Goal: Task Accomplishment & Management: Manage account settings

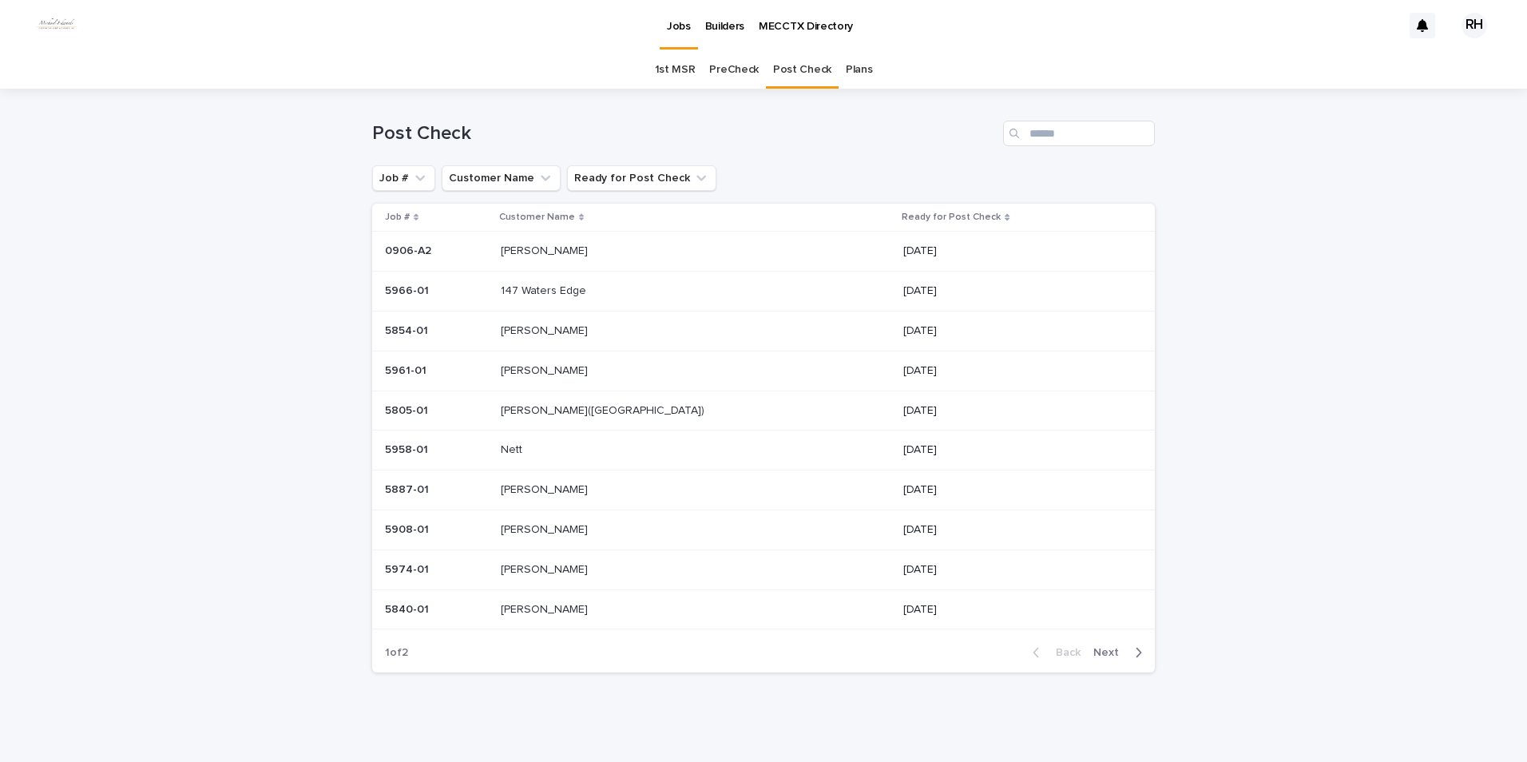
click at [554, 249] on p "[PERSON_NAME]" at bounding box center [546, 249] width 90 height 17
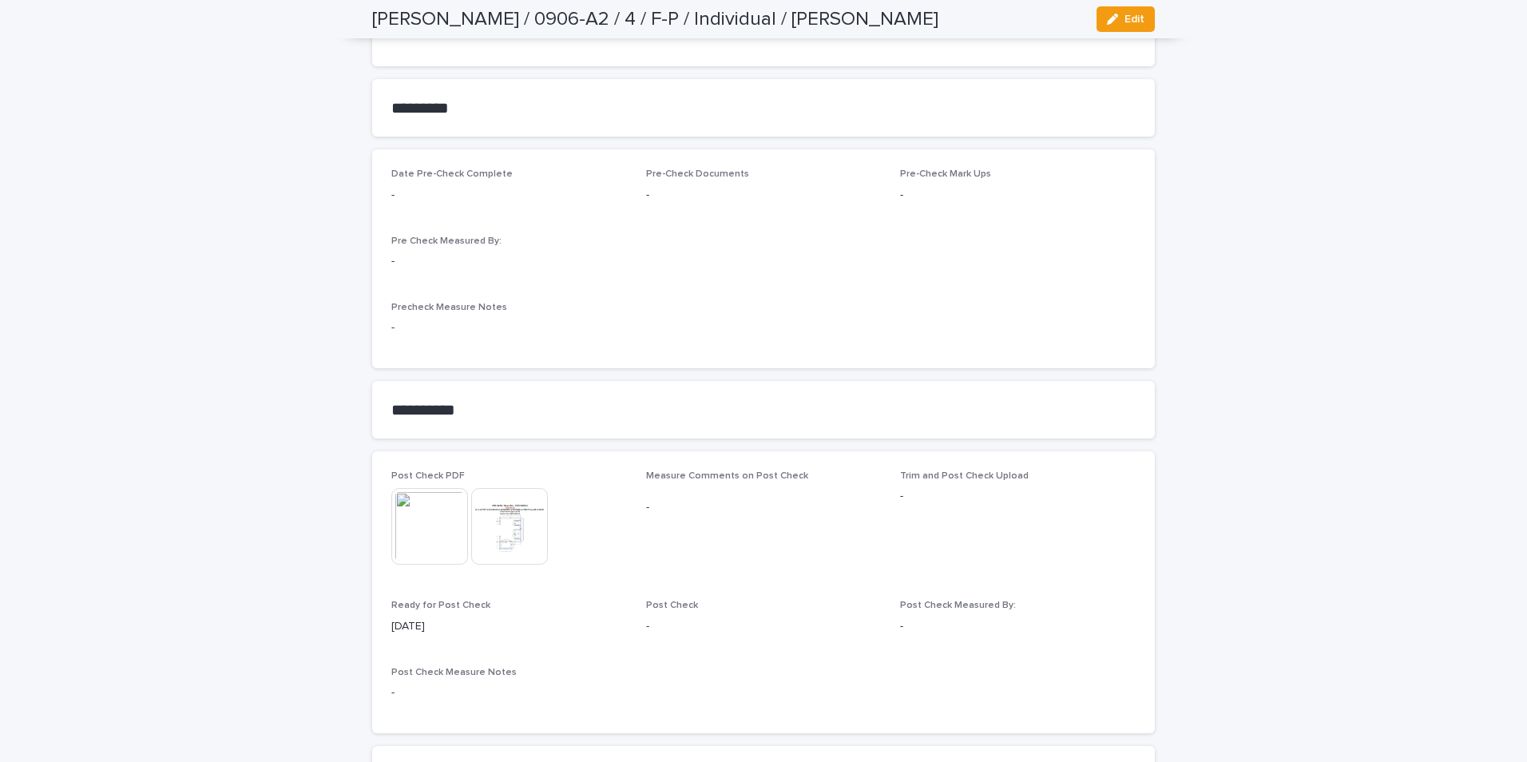
scroll to position [1256, 0]
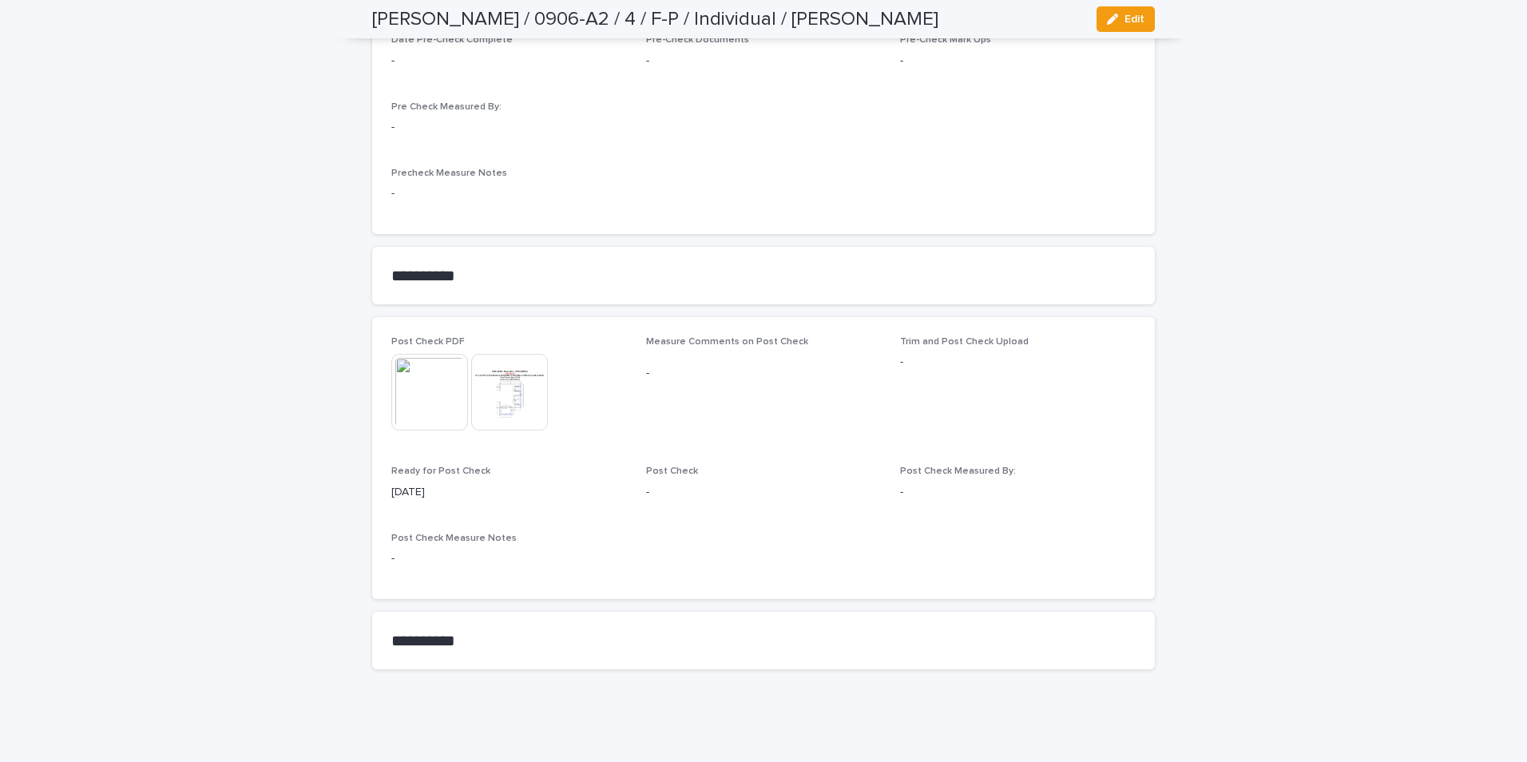
click at [411, 389] on img at bounding box center [429, 392] width 77 height 77
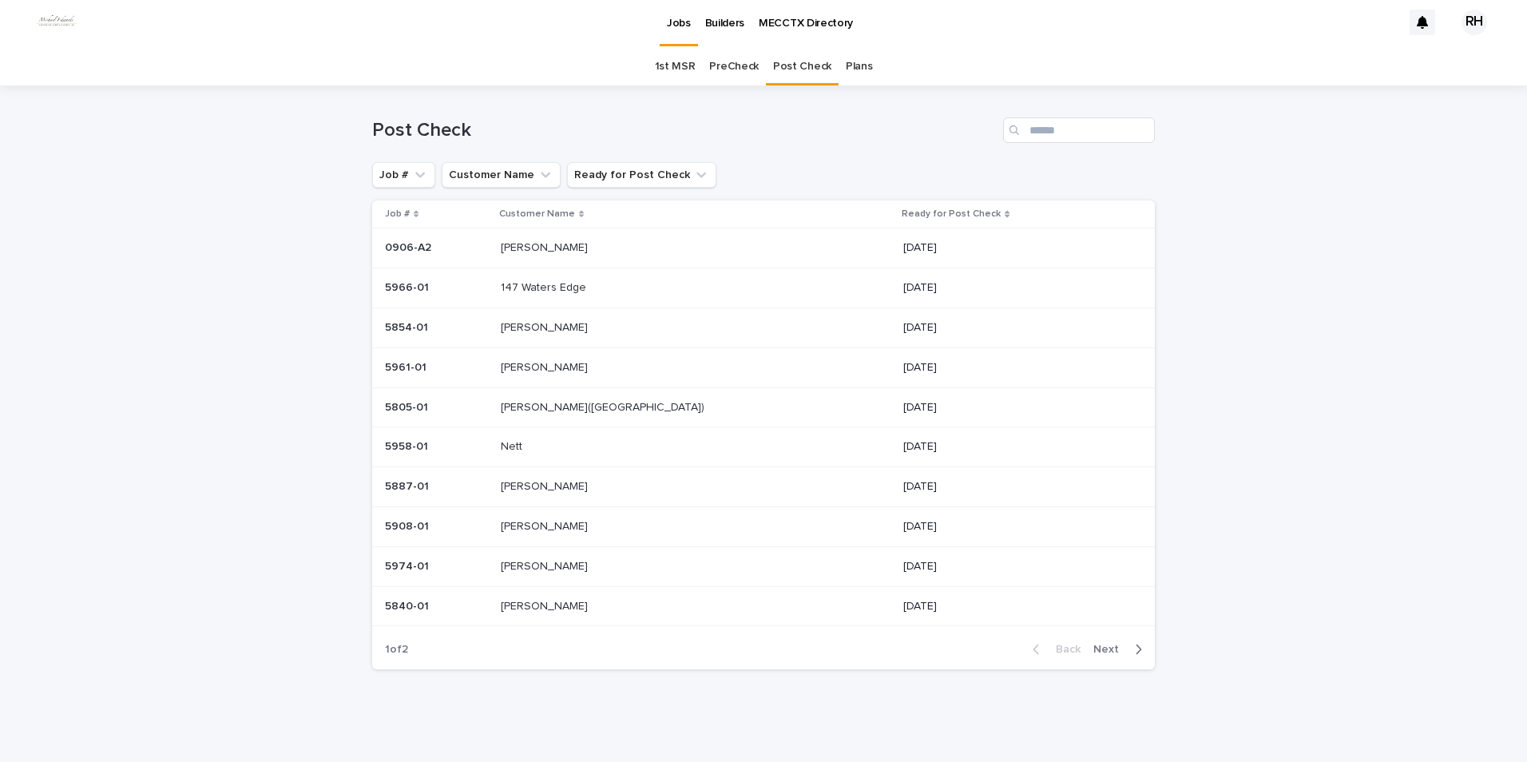
scroll to position [3, 0]
click at [567, 248] on p "[PERSON_NAME]" at bounding box center [546, 246] width 90 height 17
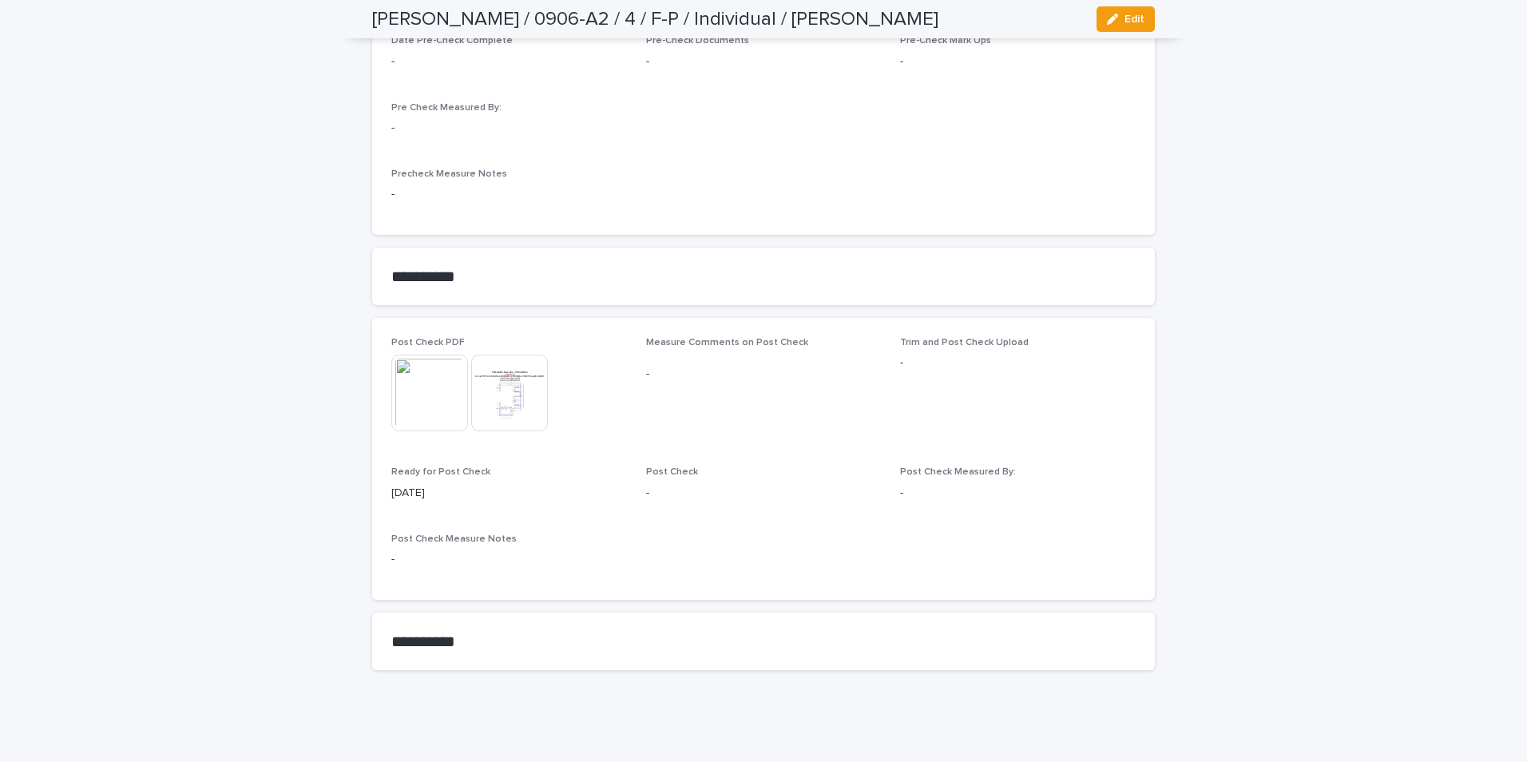
scroll to position [1256, 0]
click at [406, 373] on img at bounding box center [429, 392] width 77 height 77
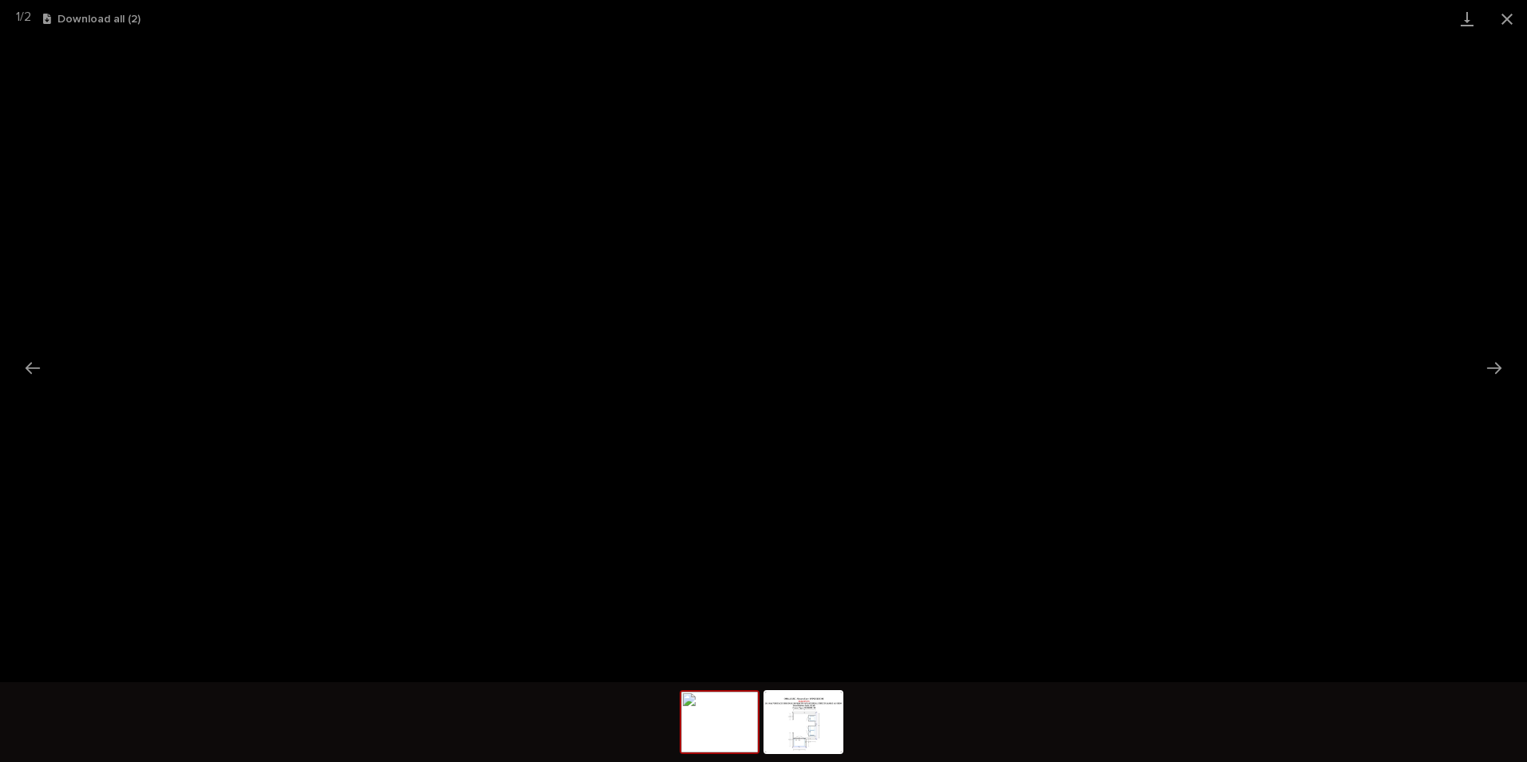
click at [1500, 18] on button "Close gallery" at bounding box center [1507, 19] width 40 height 38
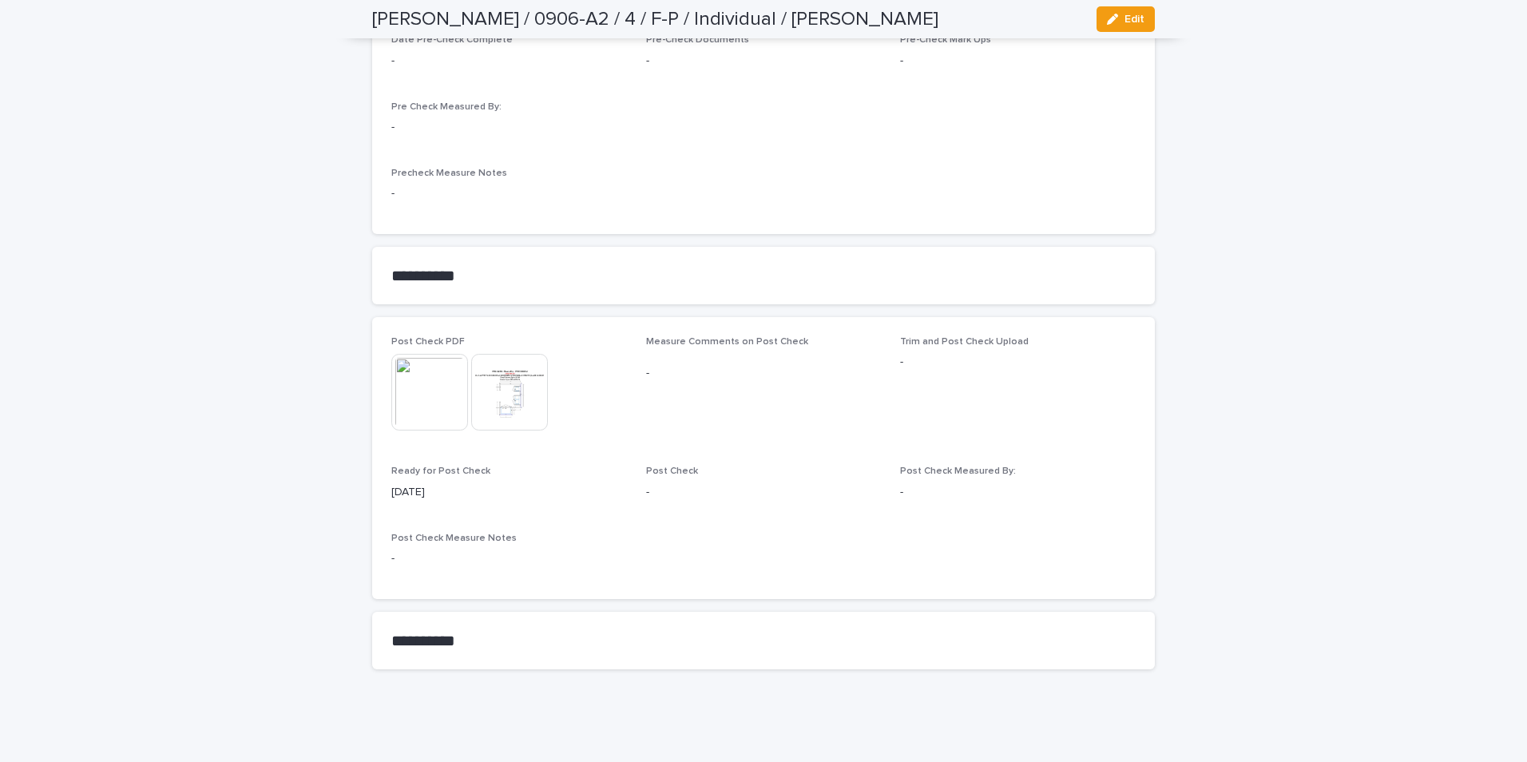
click at [493, 399] on img at bounding box center [509, 392] width 77 height 77
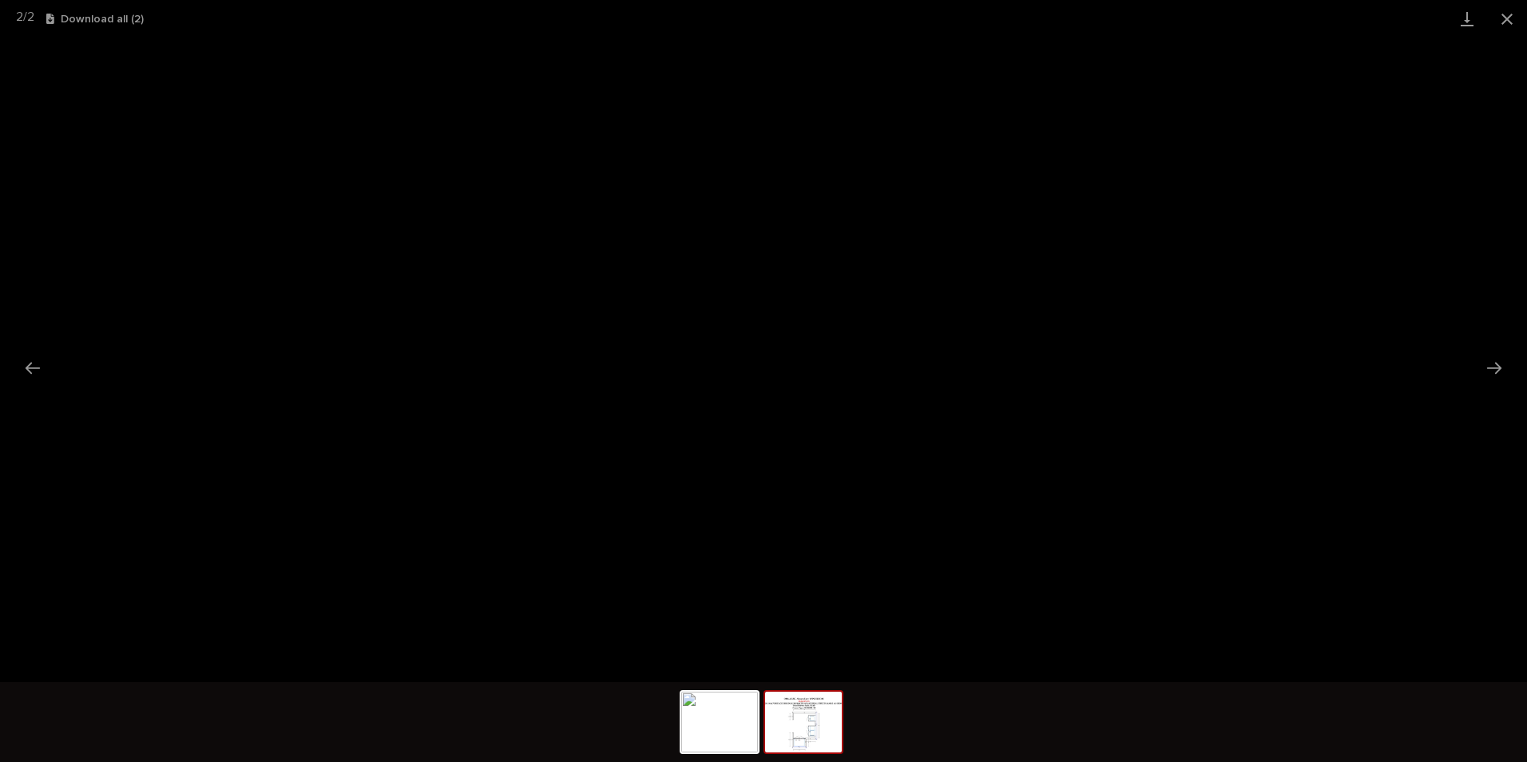
click at [1506, 20] on button "Close gallery" at bounding box center [1507, 19] width 40 height 38
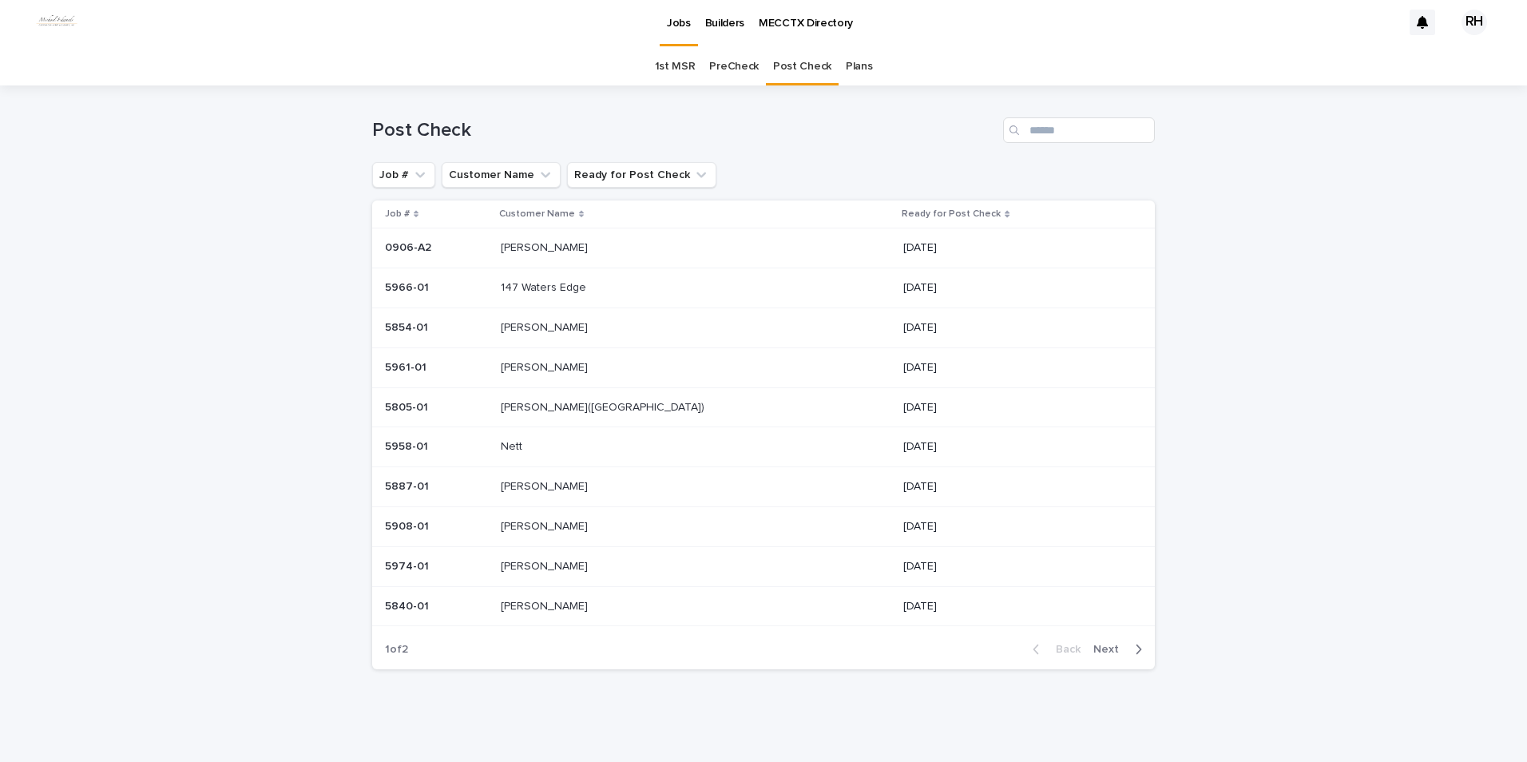
scroll to position [3, 0]
click at [548, 326] on p "[PERSON_NAME]" at bounding box center [546, 326] width 90 height 17
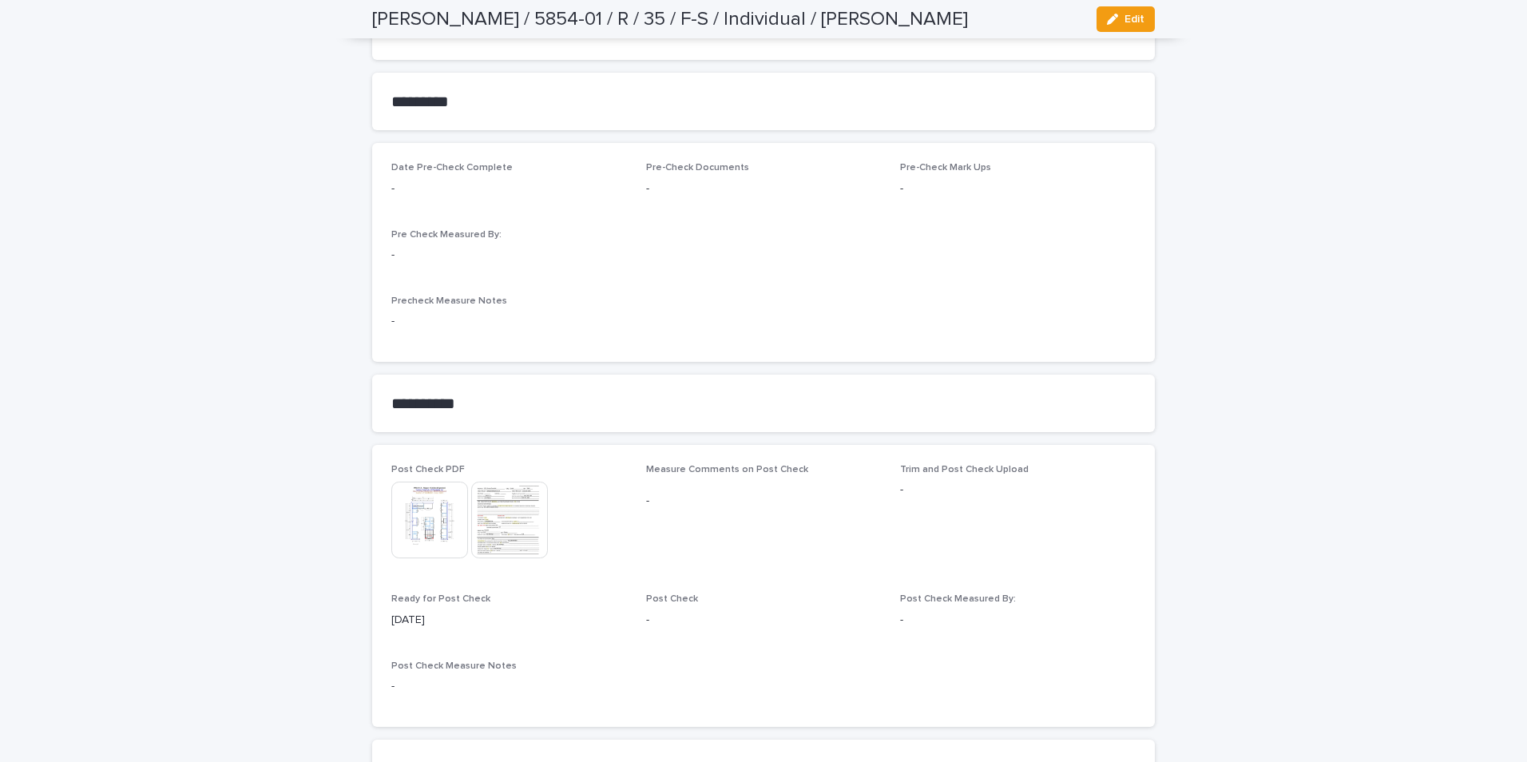
scroll to position [1256, 0]
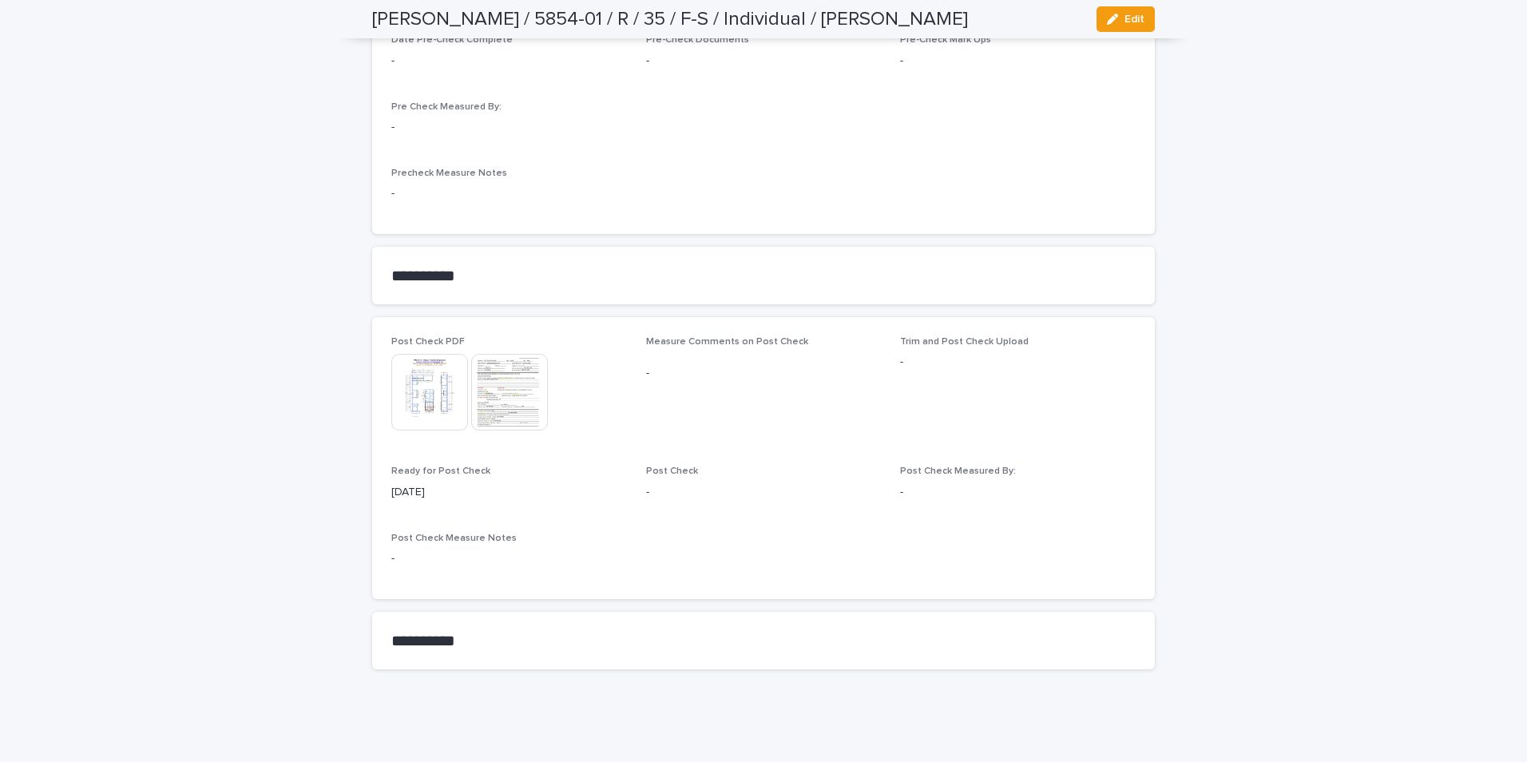
click at [439, 394] on img at bounding box center [429, 392] width 77 height 77
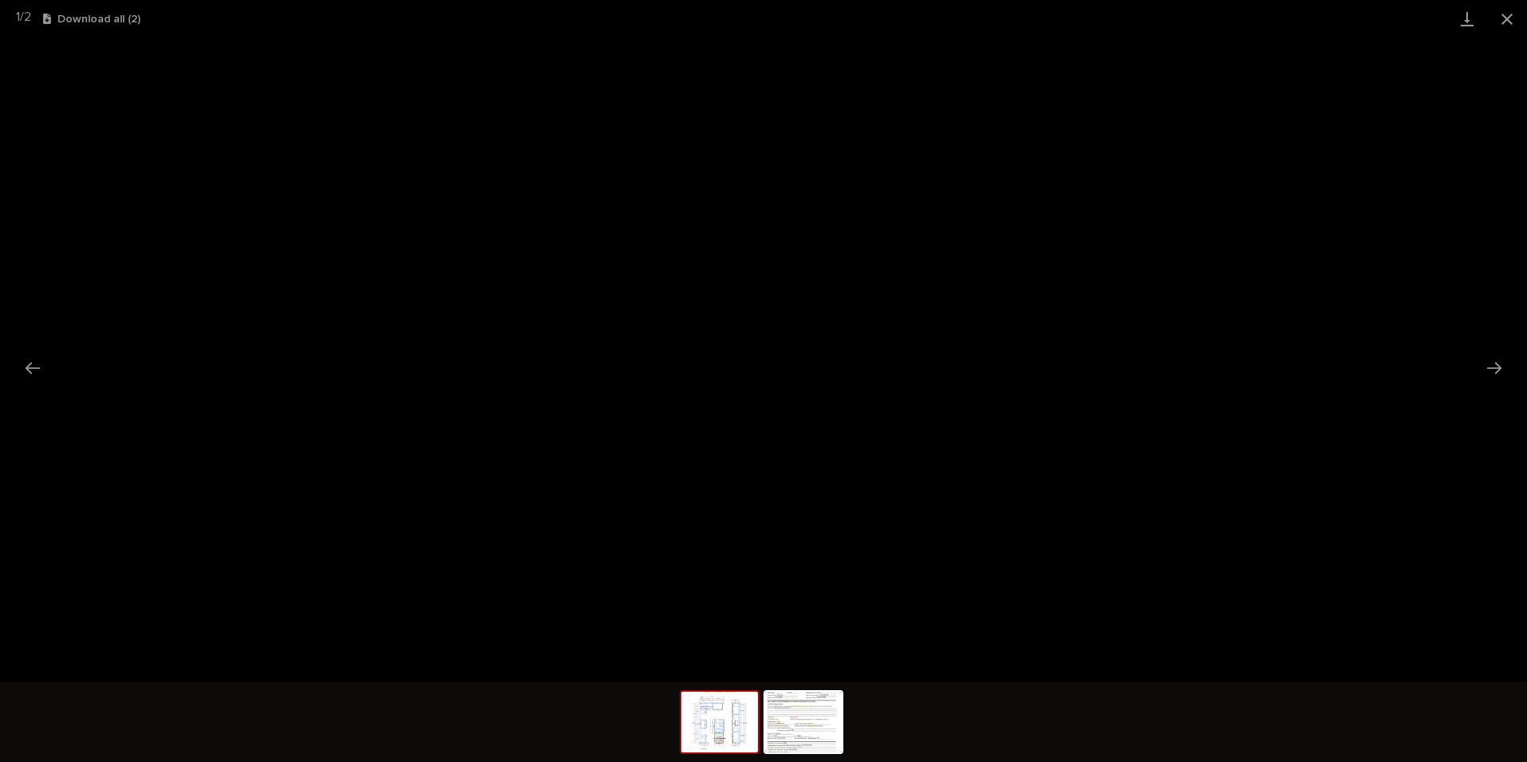
drag, startPoint x: 1509, startPoint y: 14, endPoint x: 1495, endPoint y: 30, distance: 21.0
click at [1508, 16] on button "Close gallery" at bounding box center [1507, 19] width 40 height 38
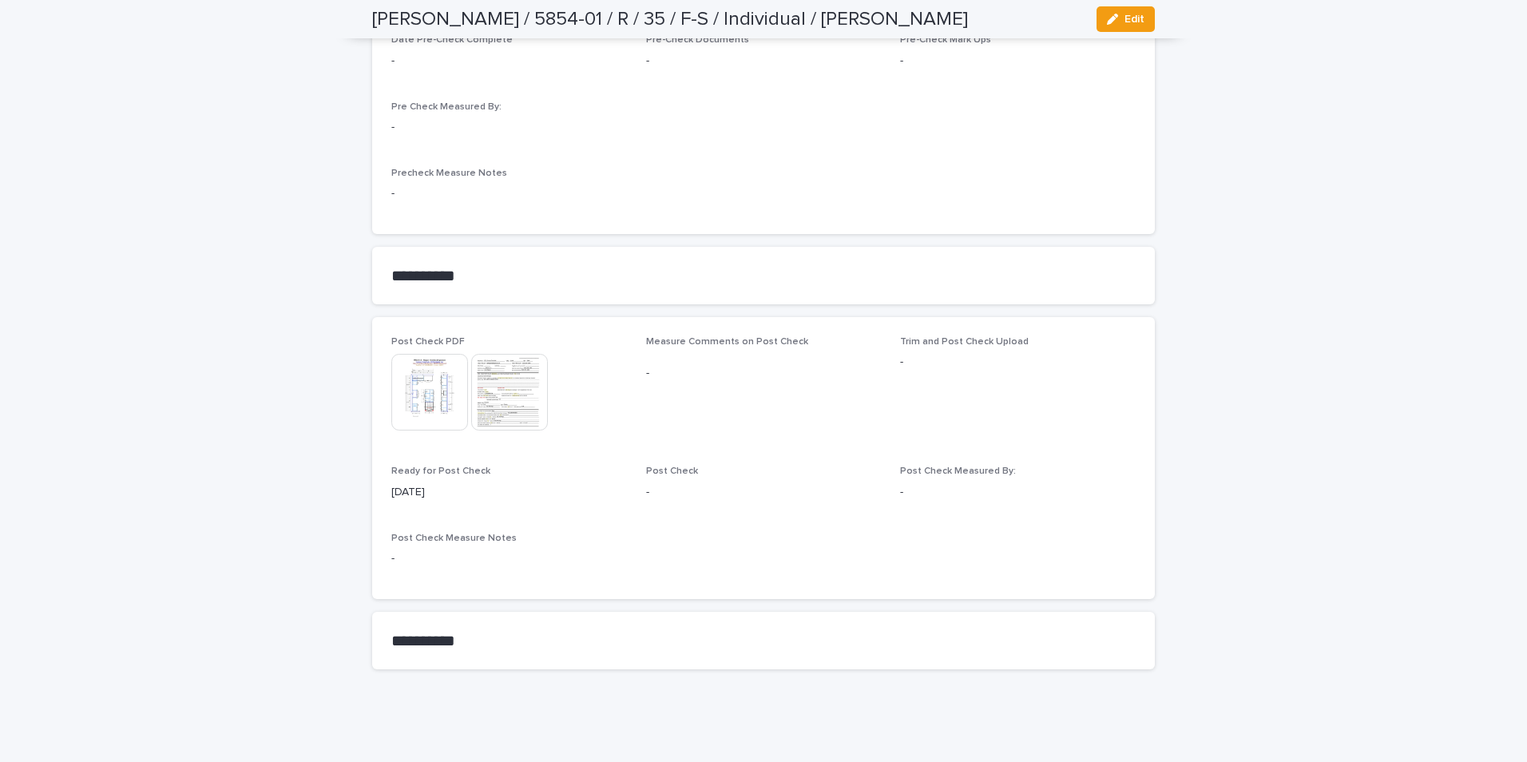
click at [515, 401] on img at bounding box center [509, 392] width 77 height 77
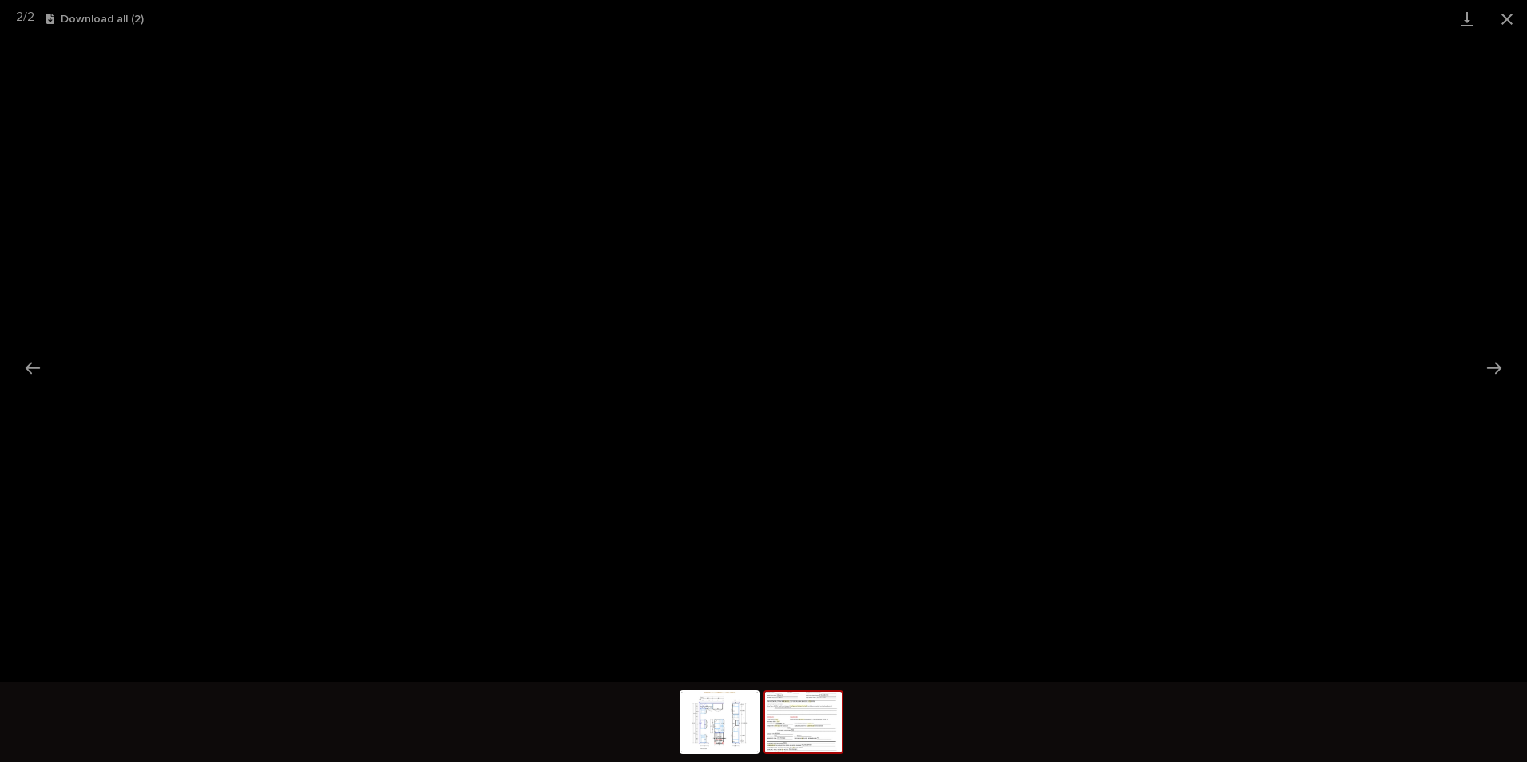
click at [1508, 14] on button "Close gallery" at bounding box center [1507, 19] width 40 height 38
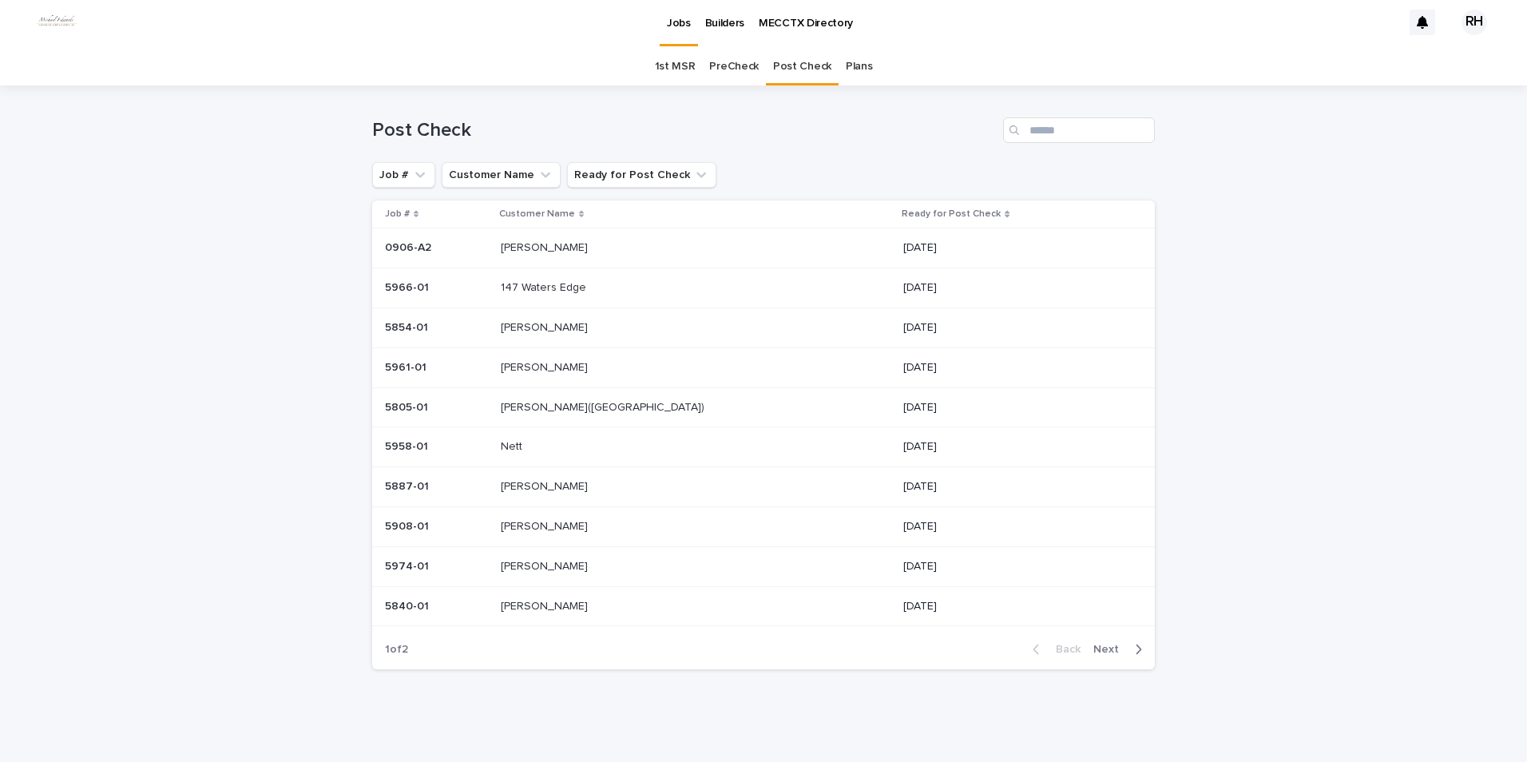
scroll to position [3, 0]
click at [1105, 646] on span "Next" at bounding box center [1110, 649] width 35 height 11
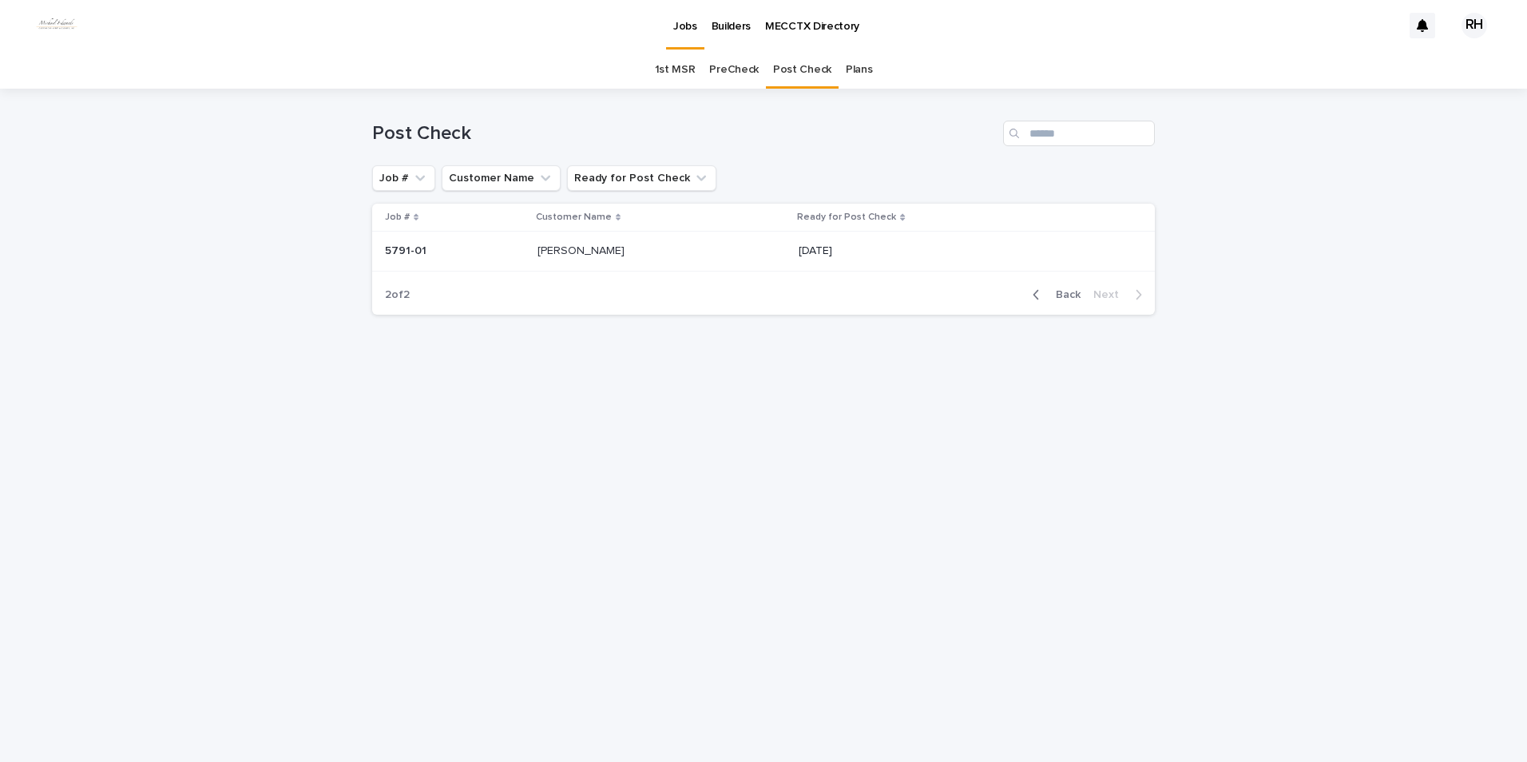
click at [1060, 292] on span "Back" at bounding box center [1063, 294] width 34 height 11
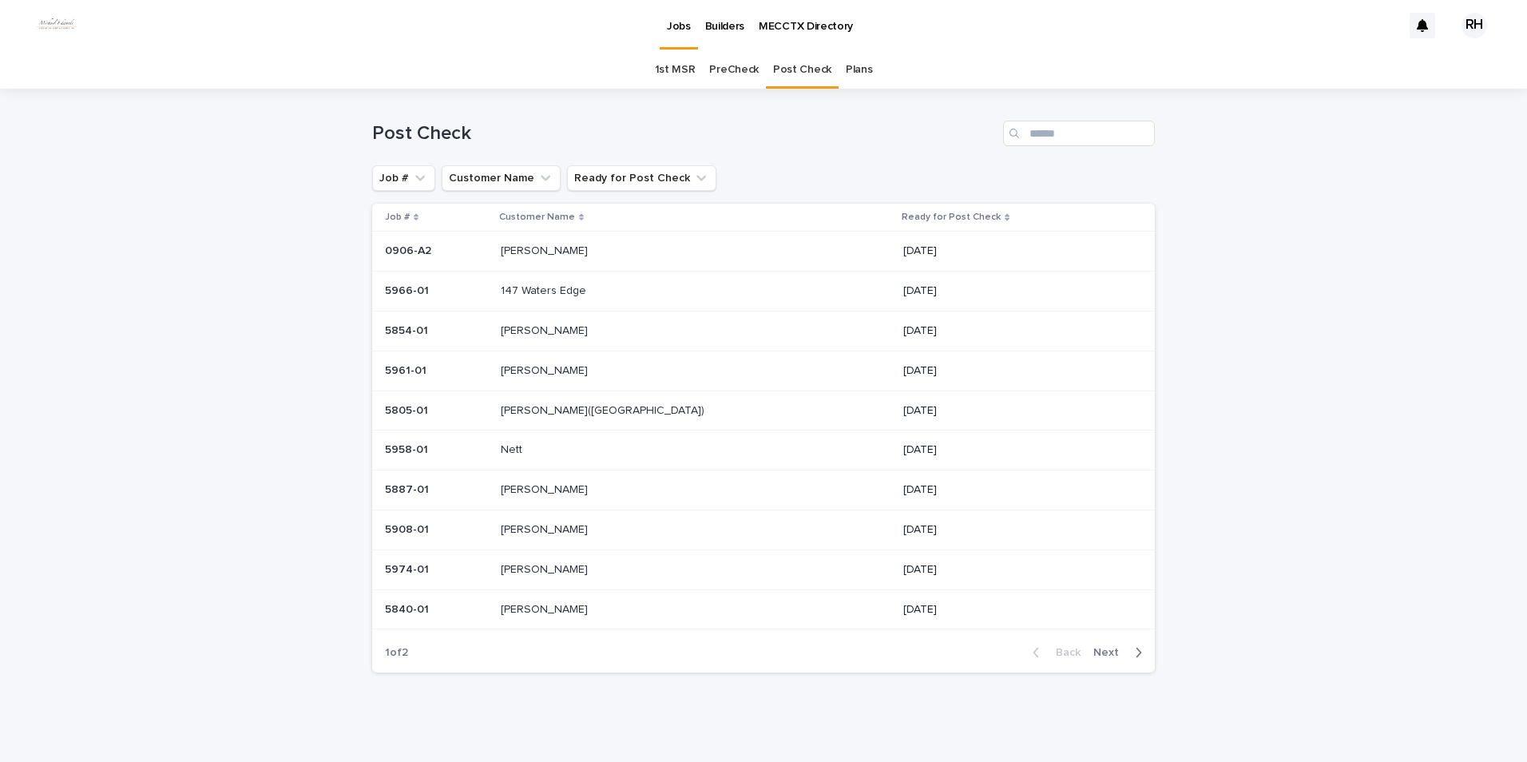
click at [1096, 654] on span "Next" at bounding box center [1110, 652] width 35 height 11
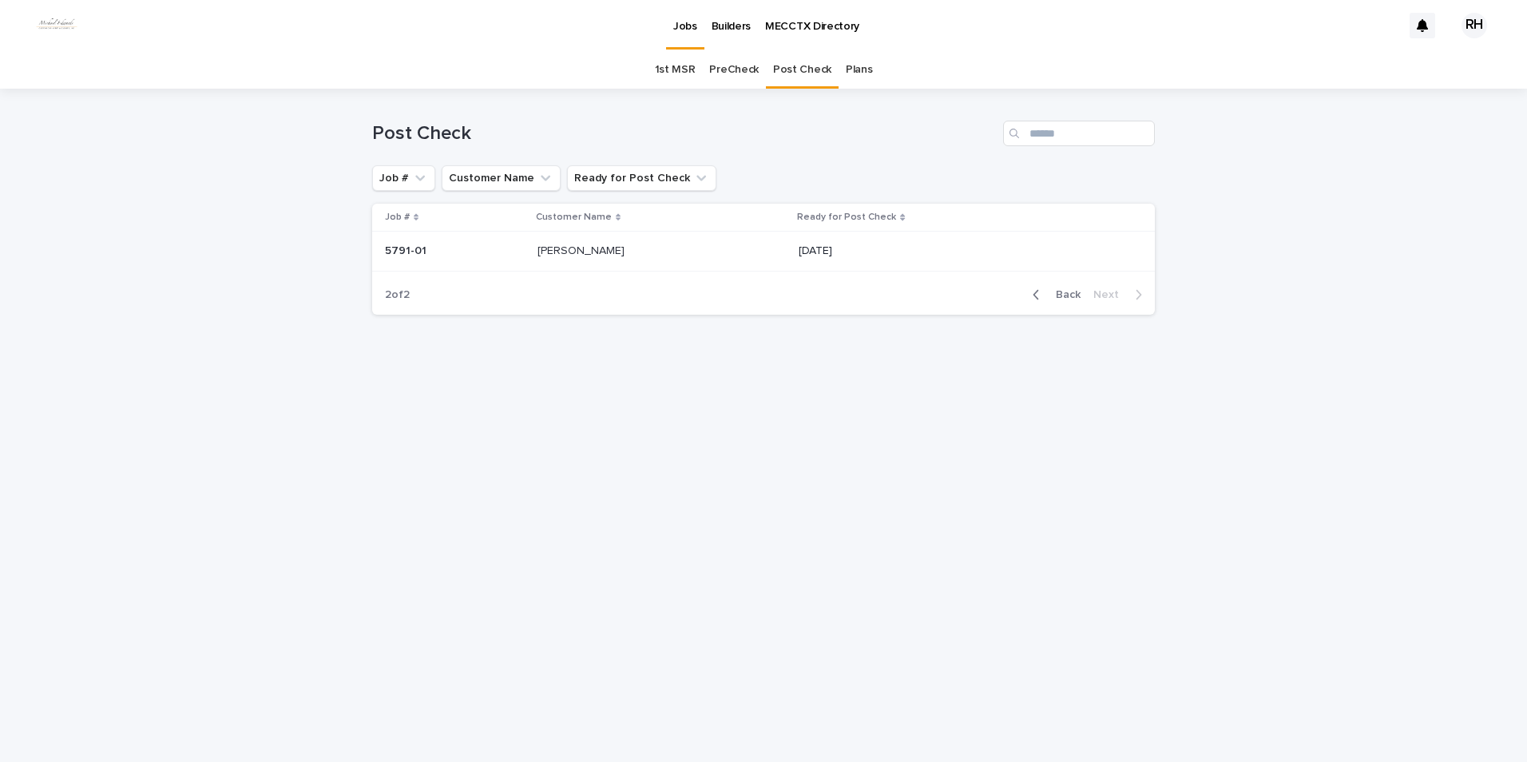
click at [1075, 295] on span "Back" at bounding box center [1063, 294] width 34 height 11
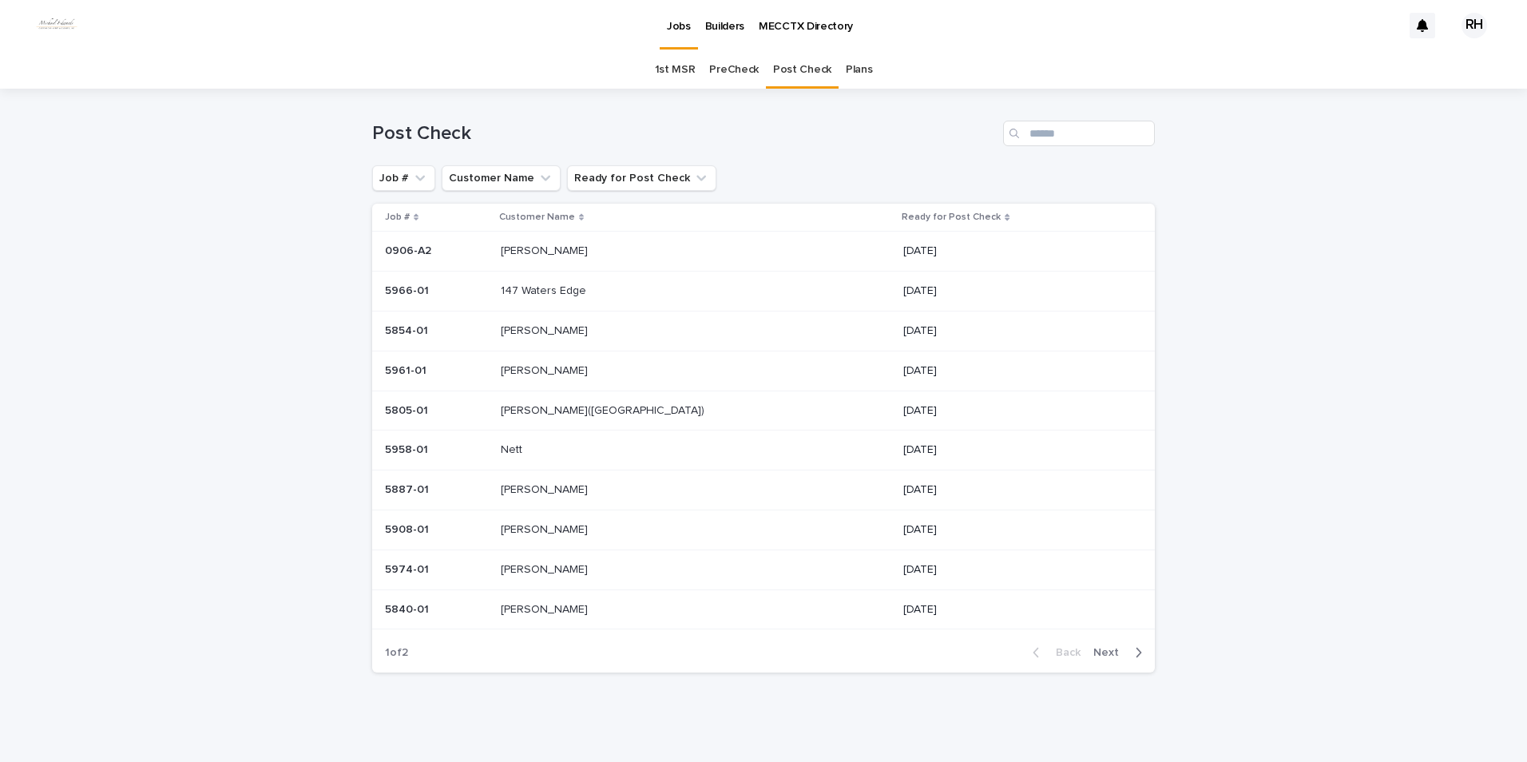
click at [1105, 651] on span "Next" at bounding box center [1110, 652] width 35 height 11
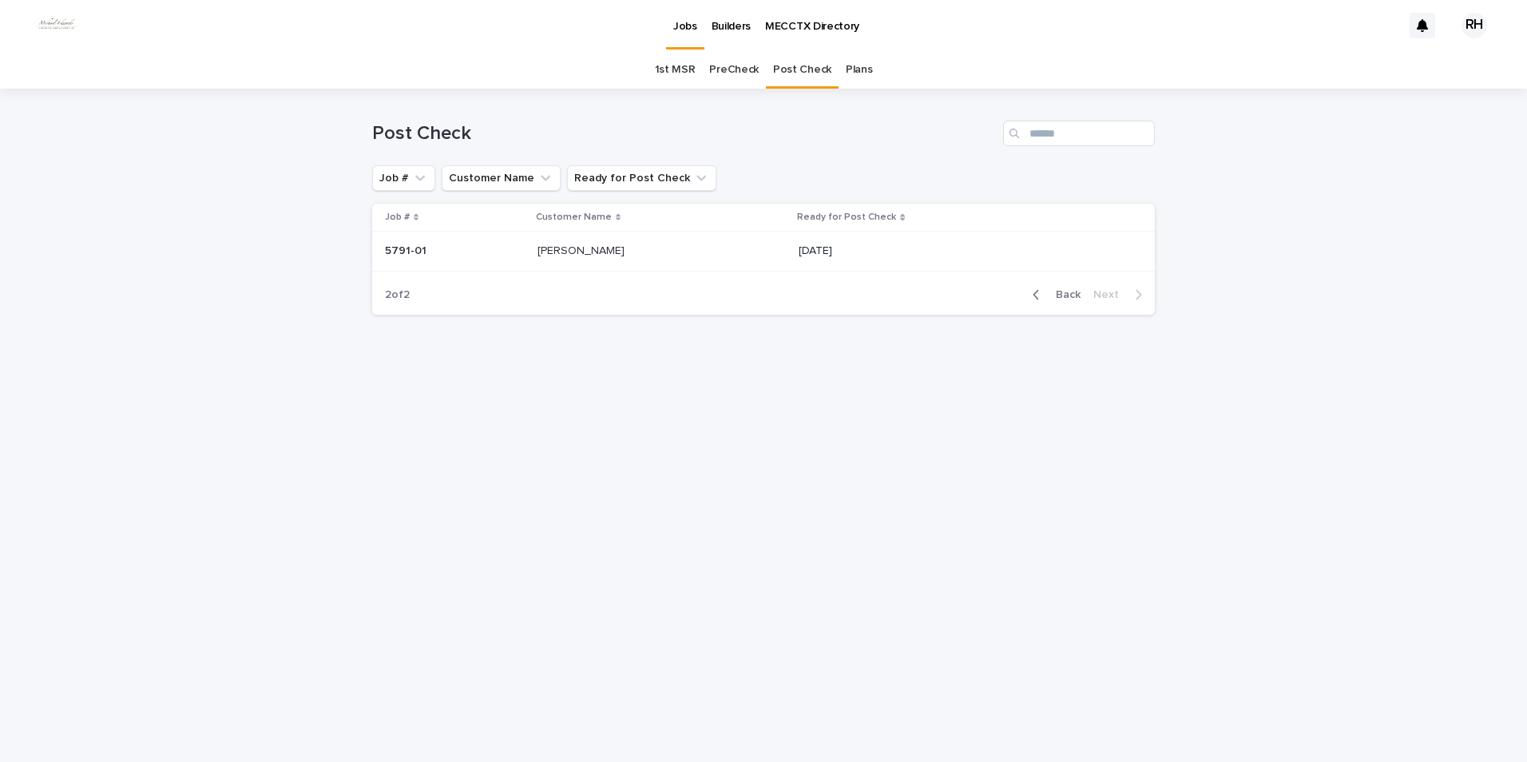
click at [1063, 291] on span "Back" at bounding box center [1063, 294] width 34 height 11
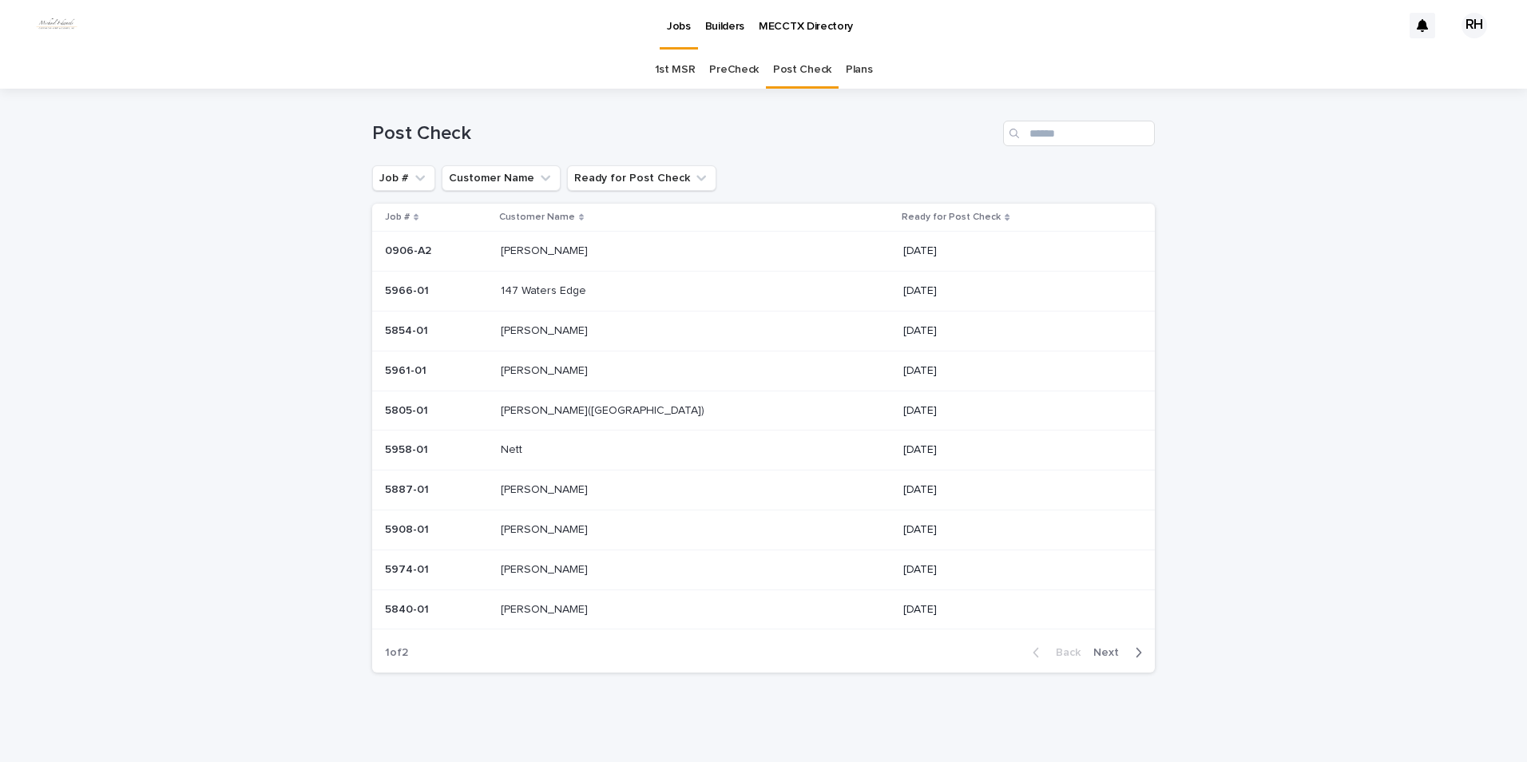
click at [548, 561] on p "[PERSON_NAME]" at bounding box center [546, 568] width 90 height 17
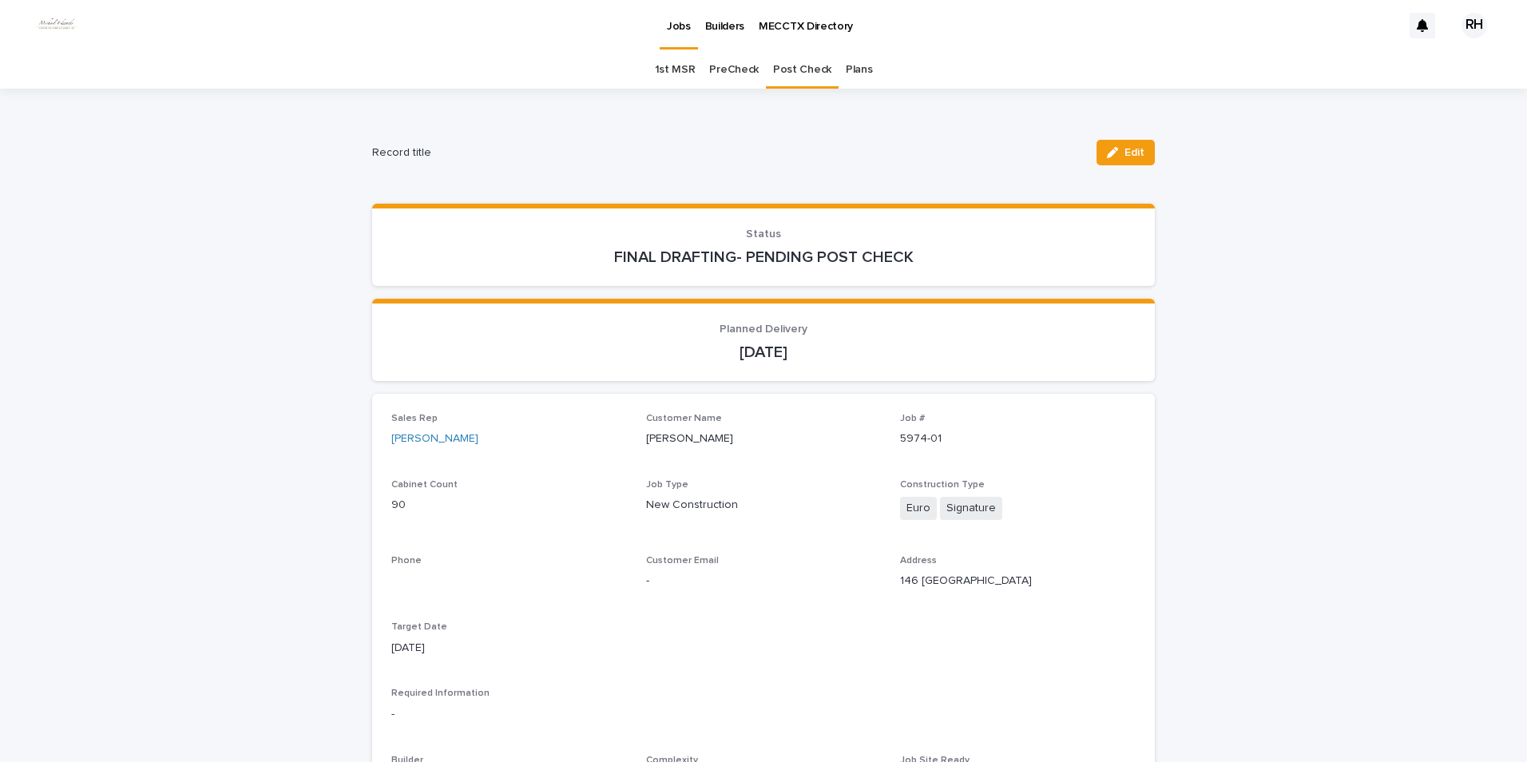
click at [1107, 156] on icon "button" at bounding box center [1112, 152] width 11 height 11
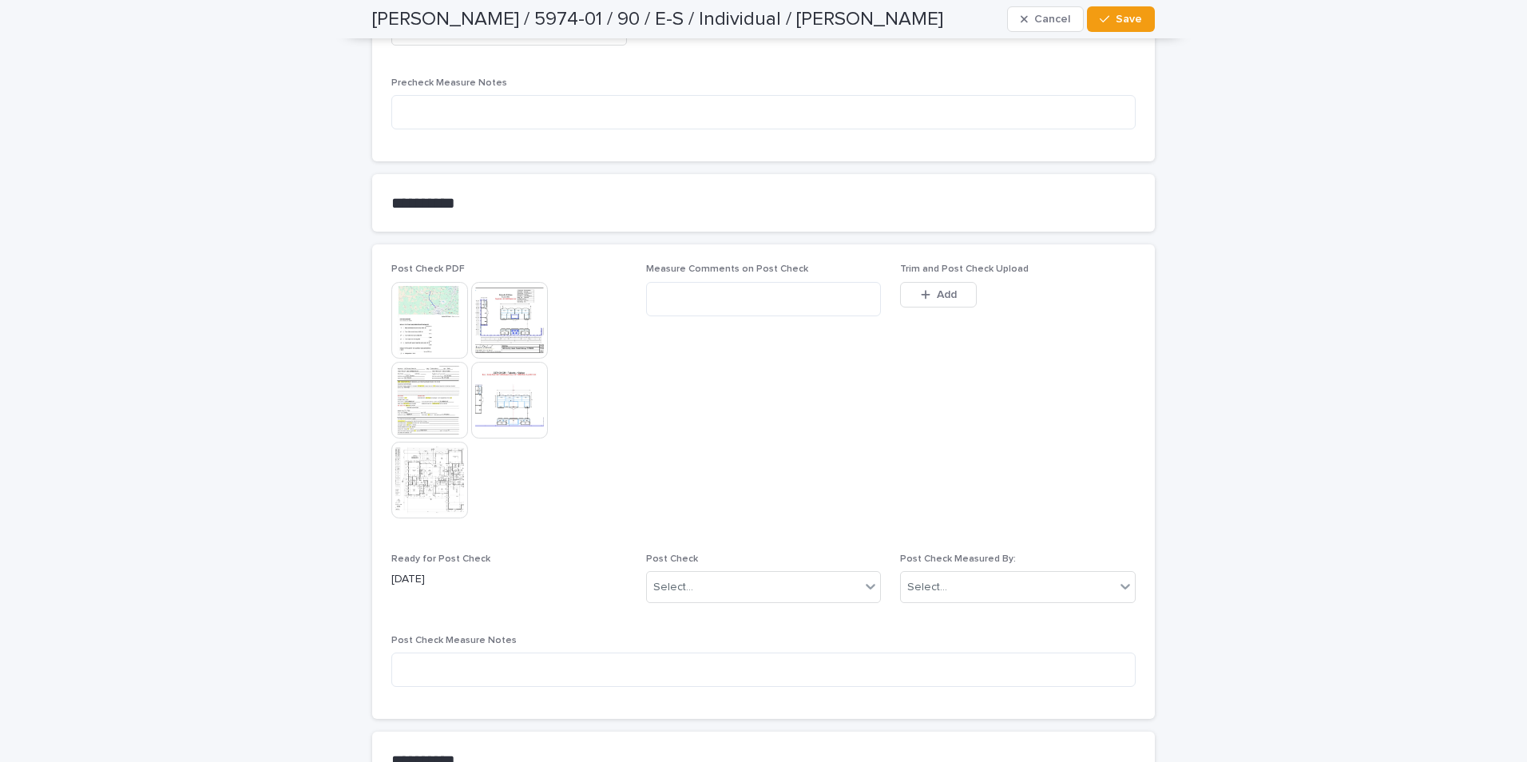
scroll to position [1437, 0]
click at [695, 287] on textarea at bounding box center [764, 298] width 236 height 34
type textarea "**********"
click at [1120, 19] on span "Save" at bounding box center [1128, 19] width 26 height 11
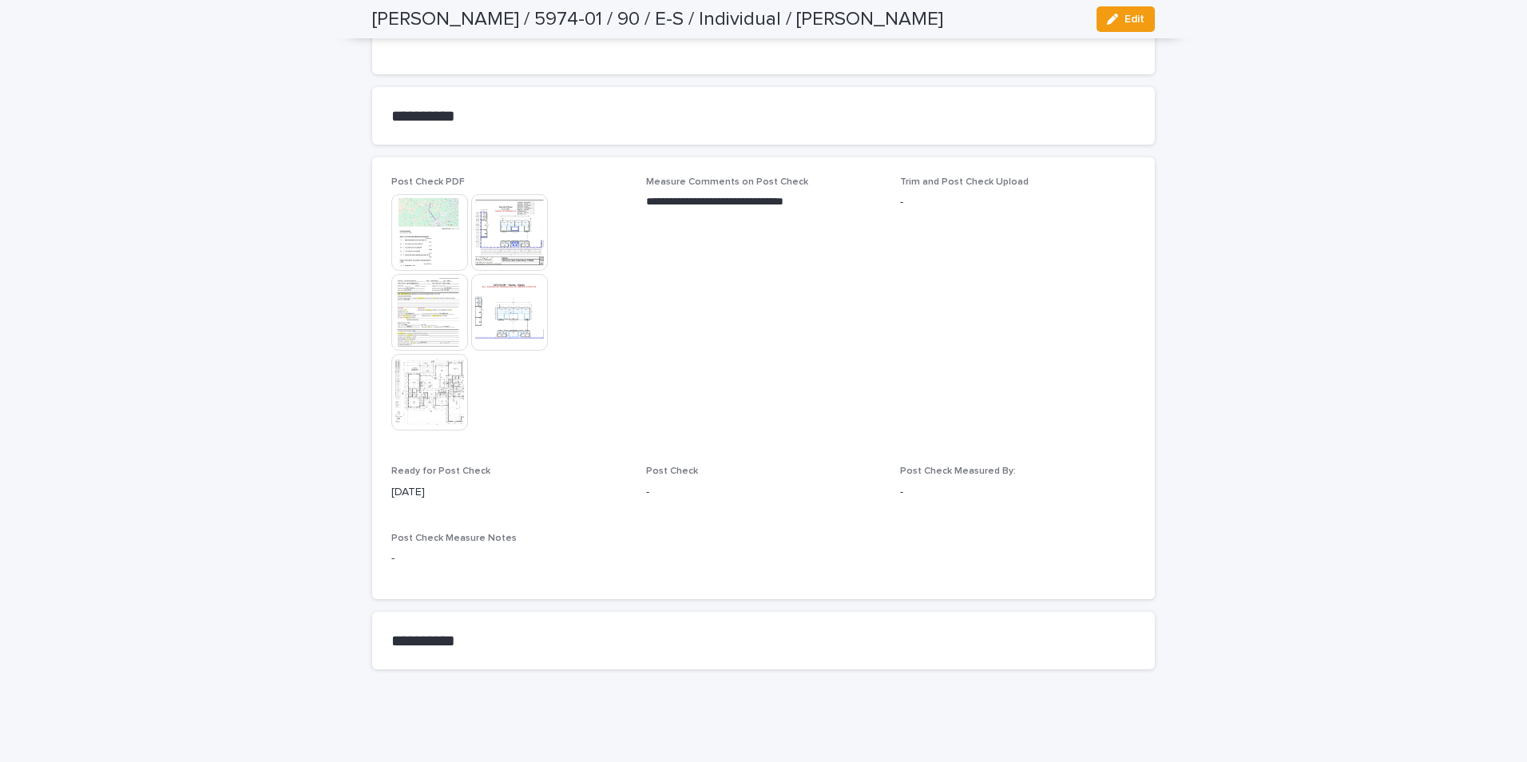
scroll to position [1416, 0]
